Goal: Task Accomplishment & Management: Complete application form

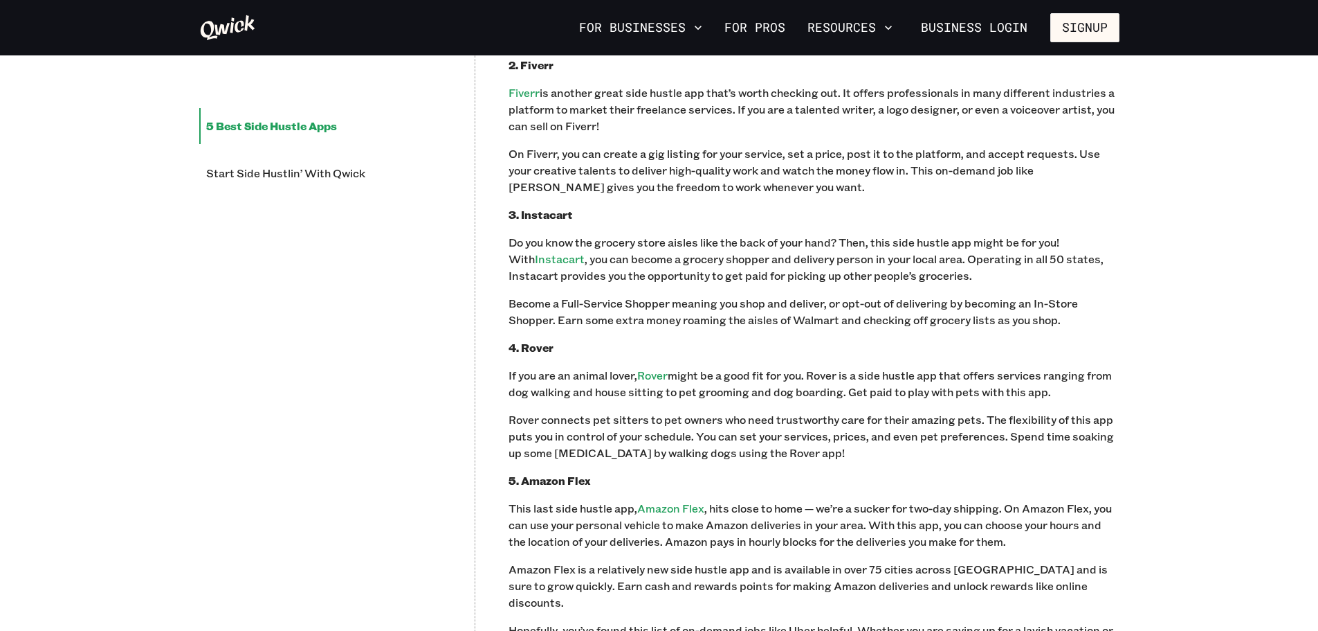
scroll to position [1384, 0]
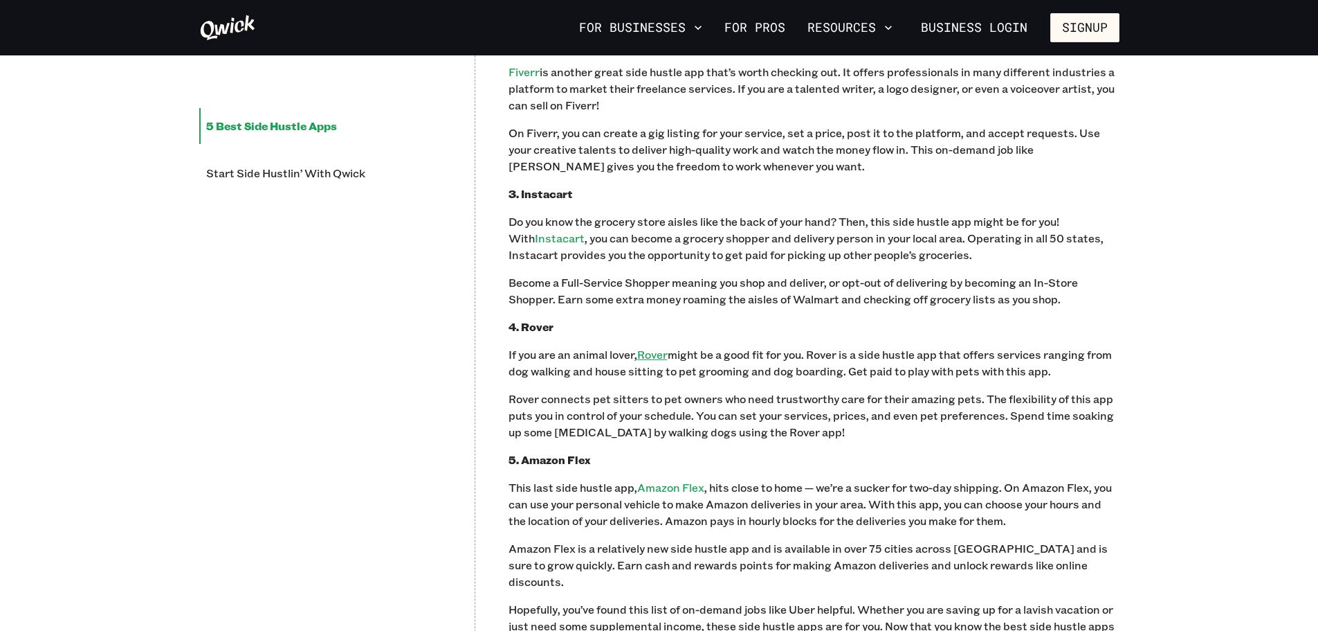
click at [650, 347] on link "Rover" at bounding box center [652, 354] width 30 height 15
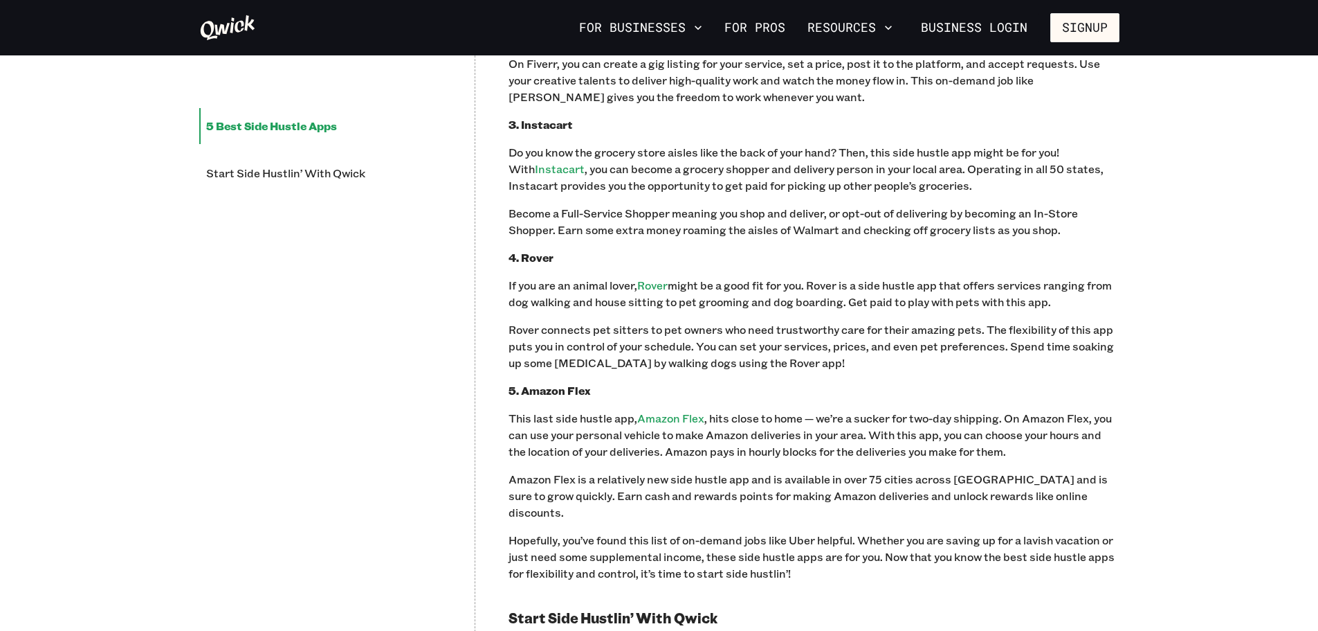
scroll to position [1523, 0]
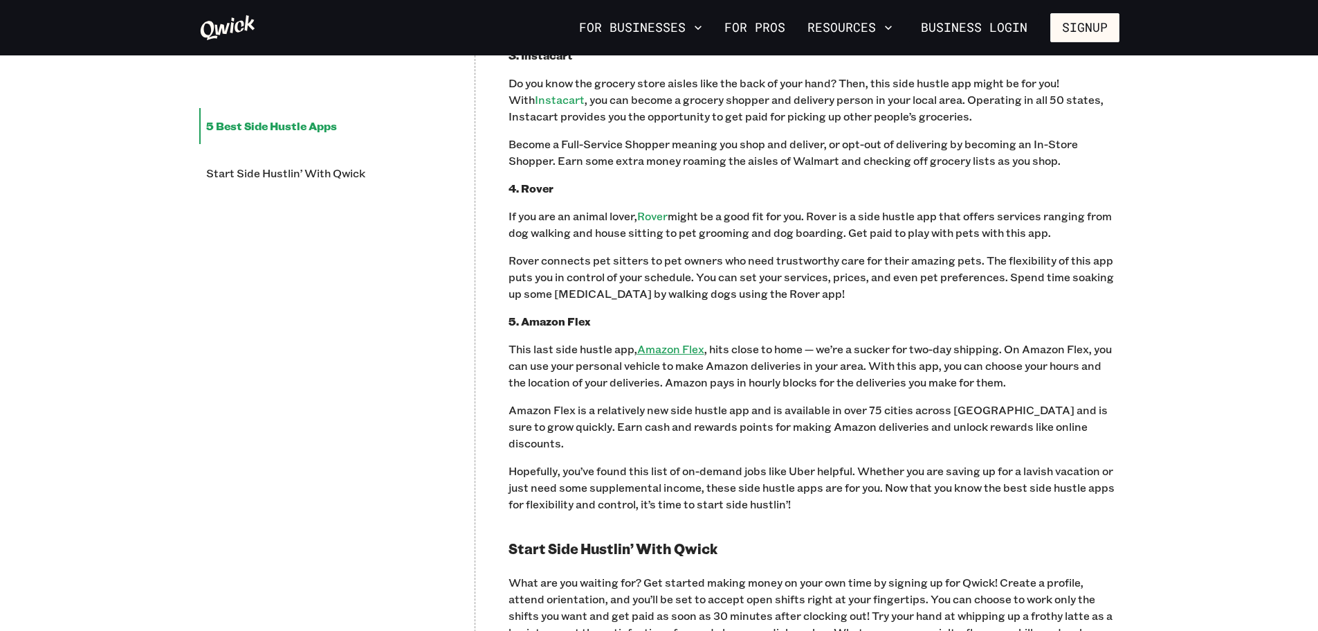
click at [686, 341] on link "Amazon Flex" at bounding box center [670, 348] width 67 height 15
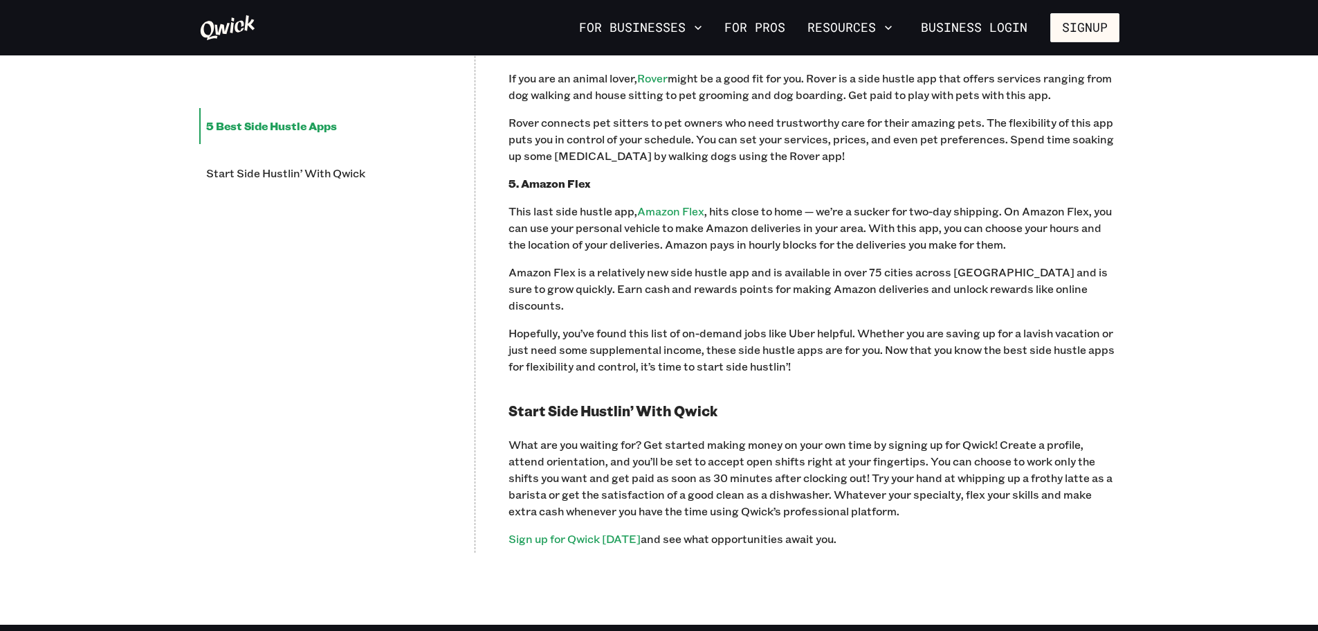
scroll to position [1661, 0]
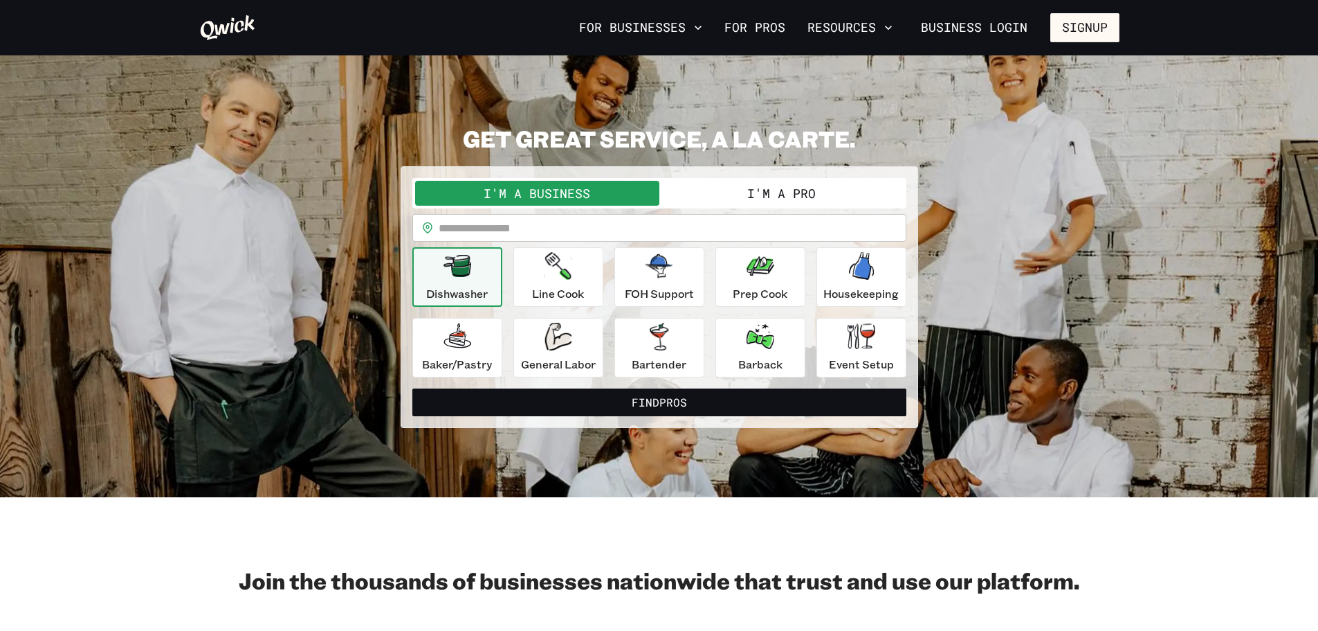
click at [759, 194] on button "I'm a Pro" at bounding box center [782, 193] width 244 height 25
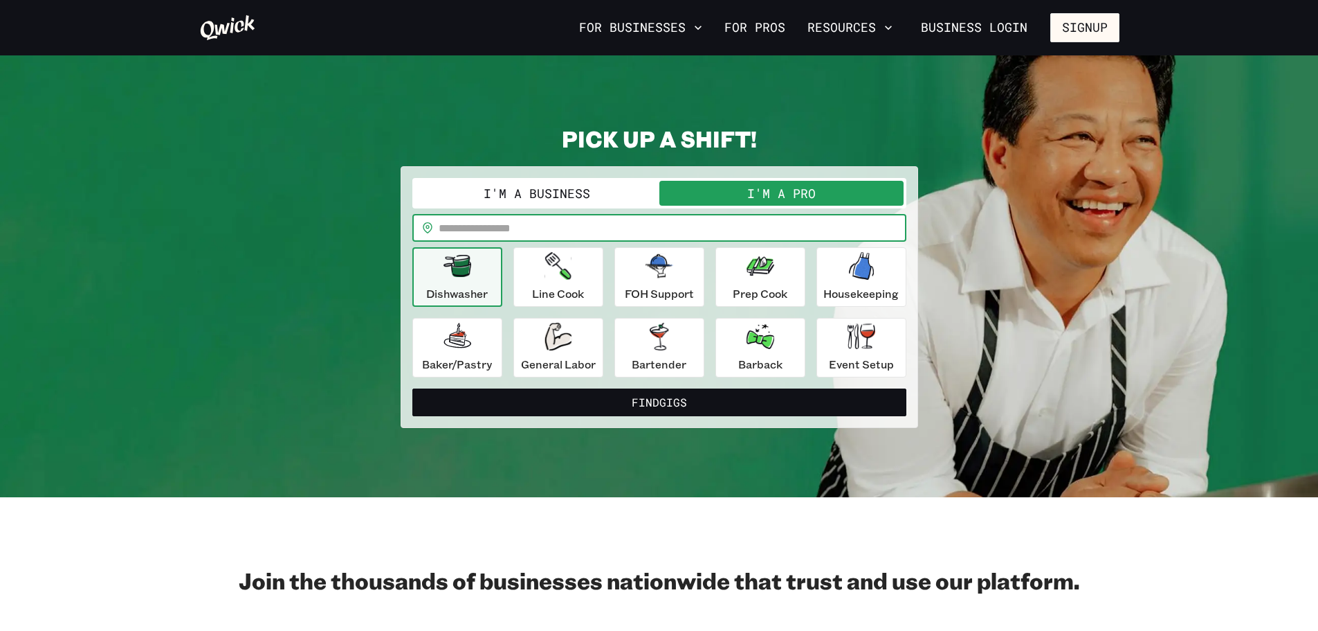
click at [460, 235] on input "text" at bounding box center [673, 228] width 468 height 28
type input "*****"
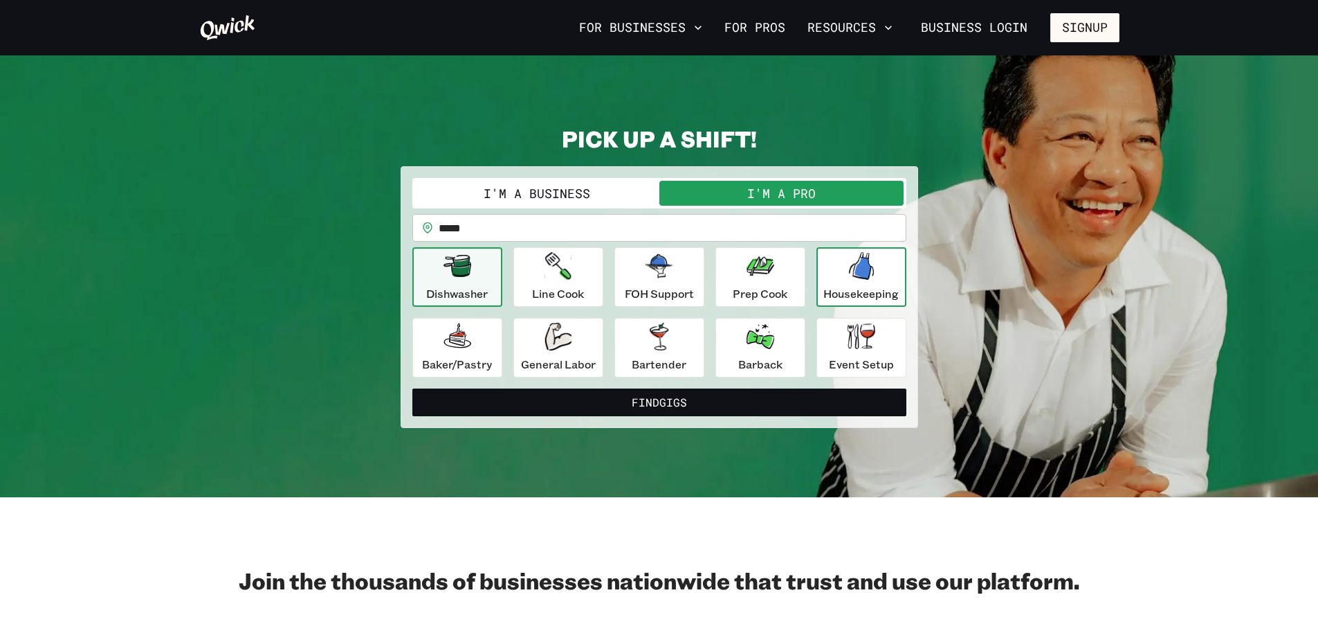
click at [892, 276] on div "Housekeeping" at bounding box center [861, 277] width 75 height 50
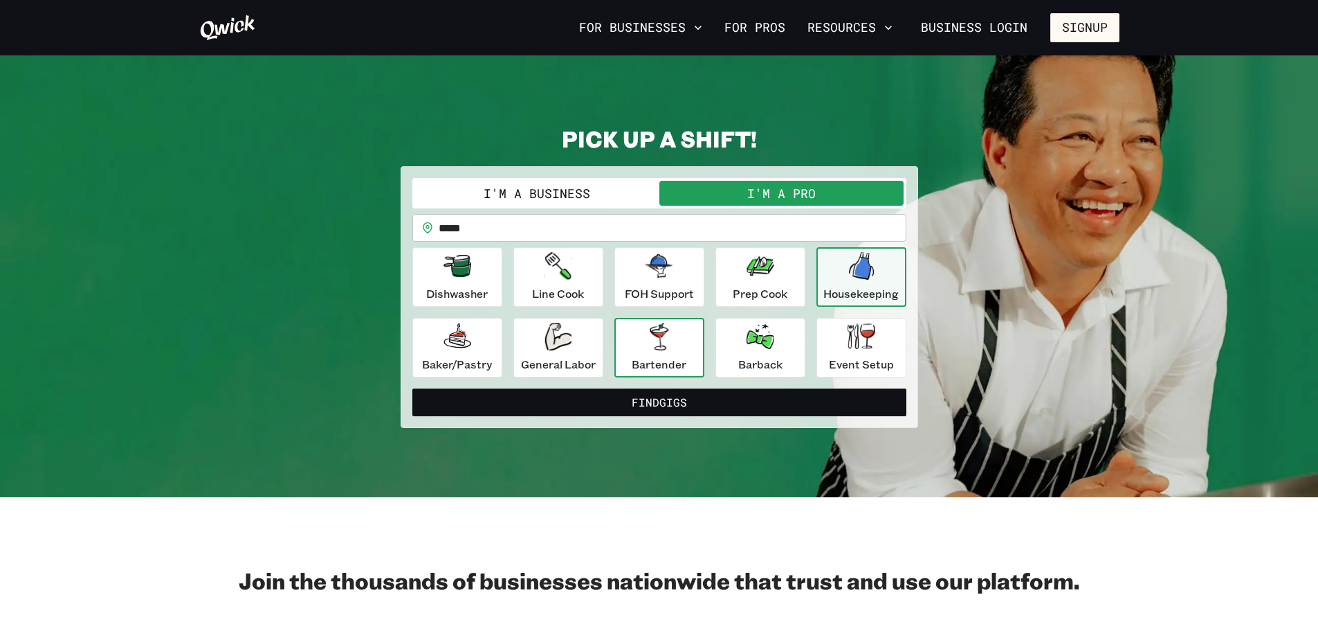
click at [650, 353] on div "Bartender" at bounding box center [659, 348] width 55 height 50
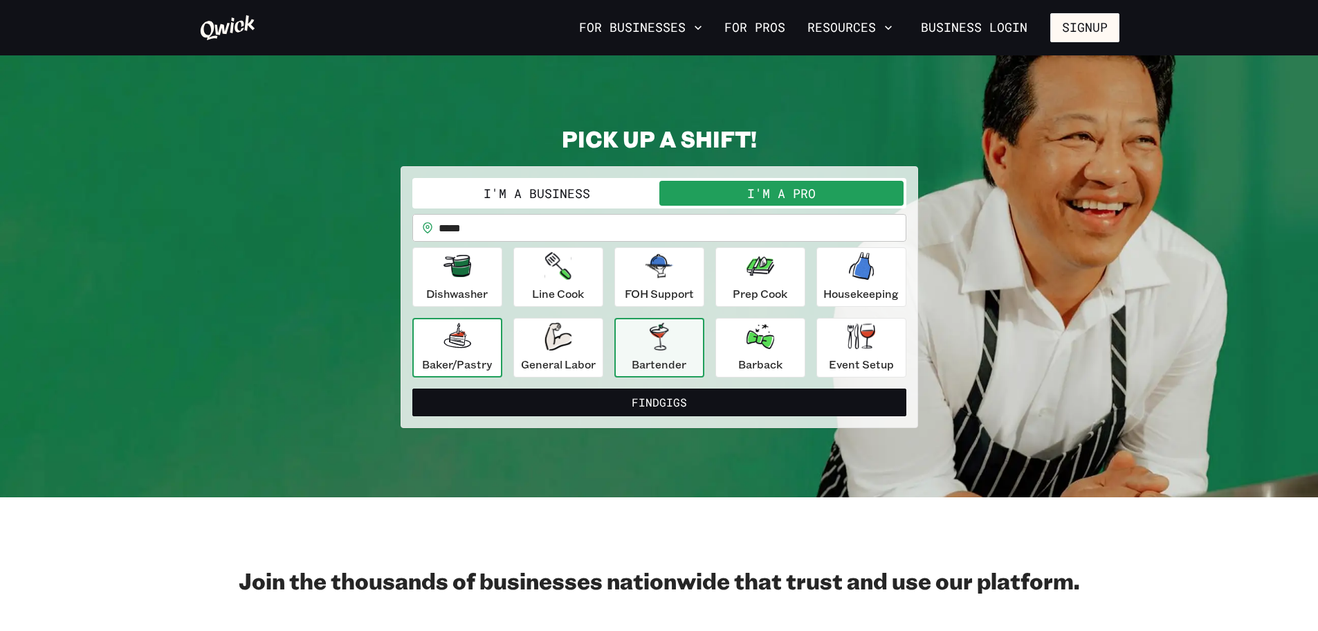
click at [449, 343] on icon "button" at bounding box center [458, 337] width 28 height 28
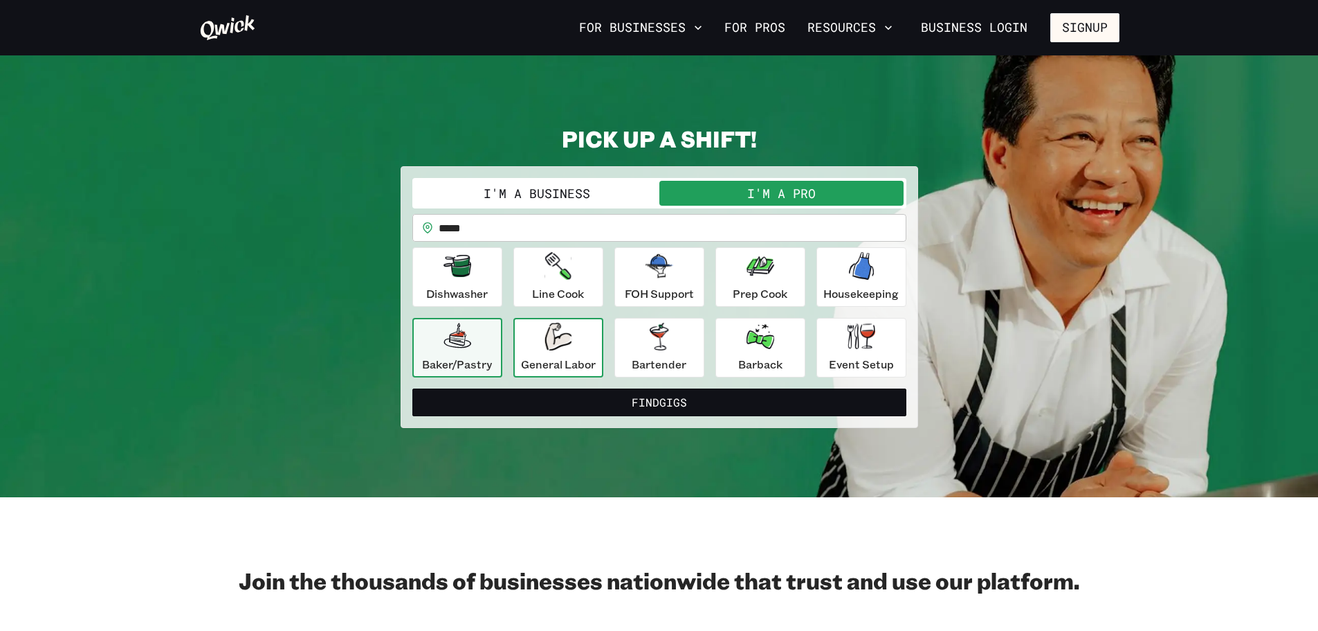
click at [558, 342] on icon "button" at bounding box center [558, 337] width 27 height 28
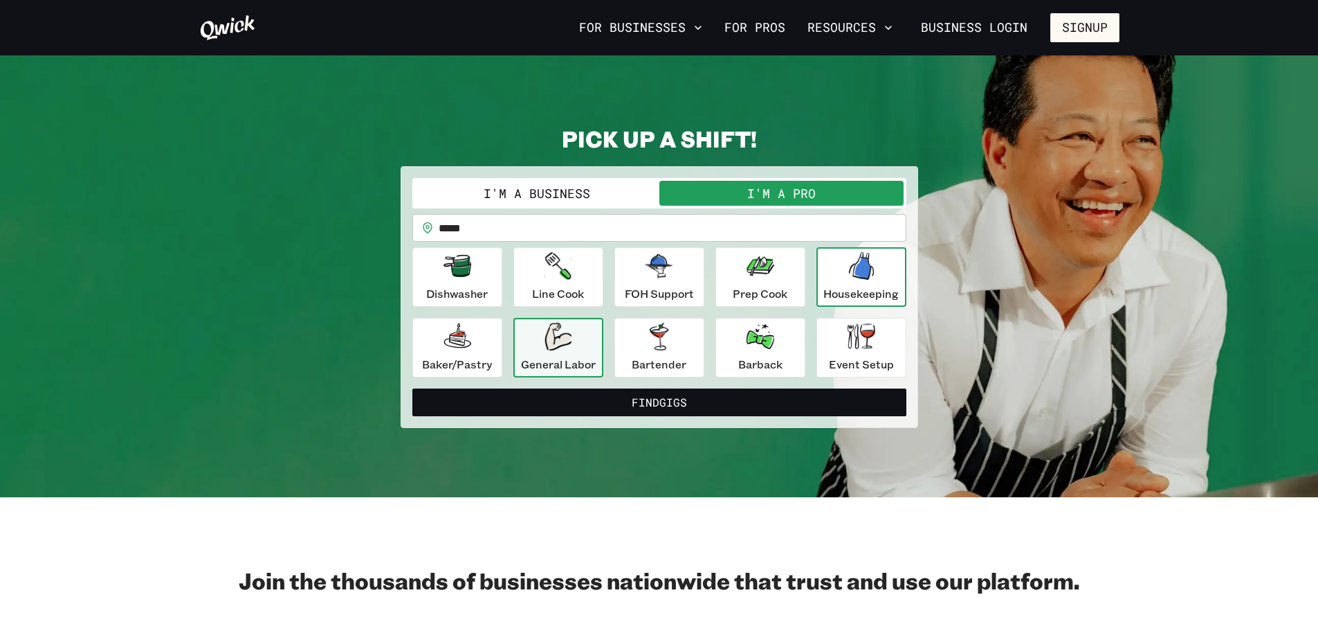
click at [844, 265] on div "Housekeeping" at bounding box center [861, 277] width 75 height 50
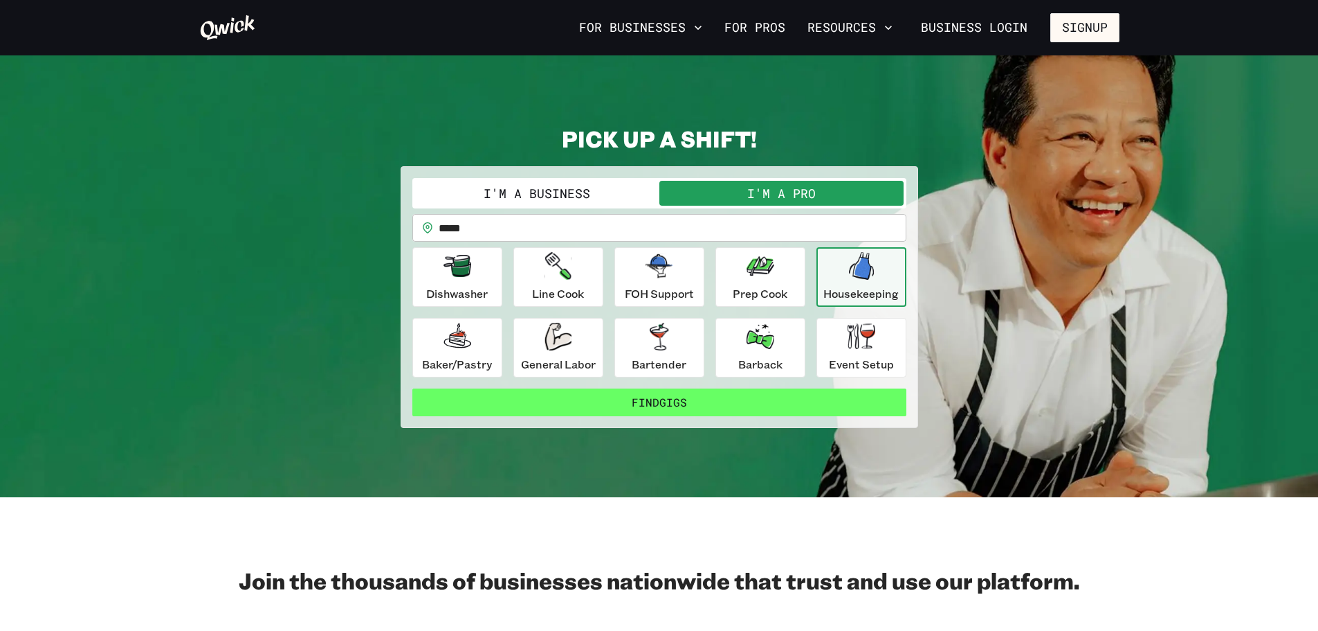
click at [646, 403] on button "Find Gigs" at bounding box center [660, 402] width 494 height 28
